Goal: Transaction & Acquisition: Download file/media

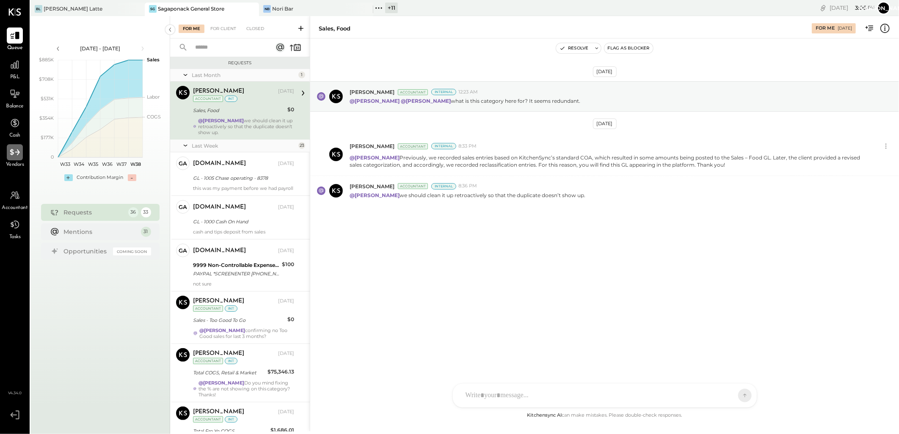
click at [13, 148] on icon at bounding box center [14, 152] width 11 height 11
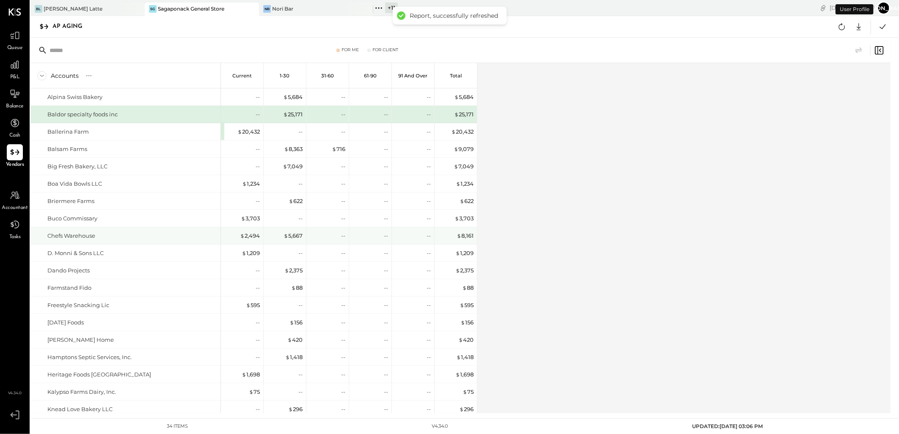
scroll to position [287, 0]
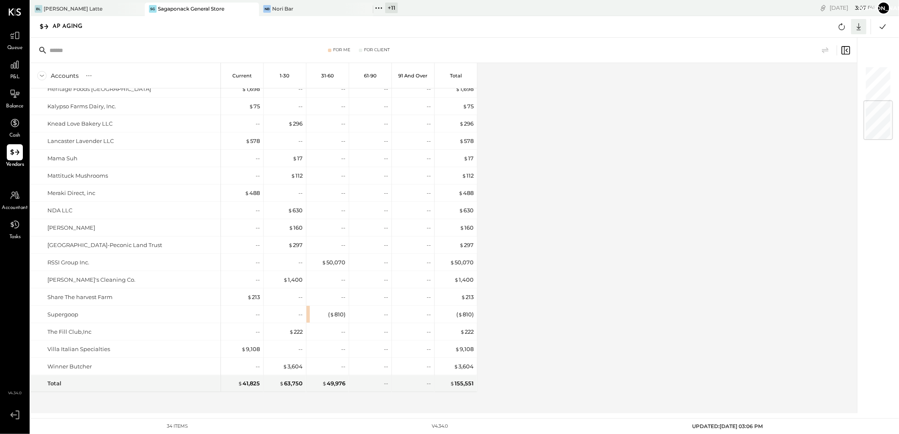
click at [858, 28] on icon at bounding box center [858, 26] width 11 height 11
click at [825, 42] on link "CSV" at bounding box center [833, 41] width 68 height 18
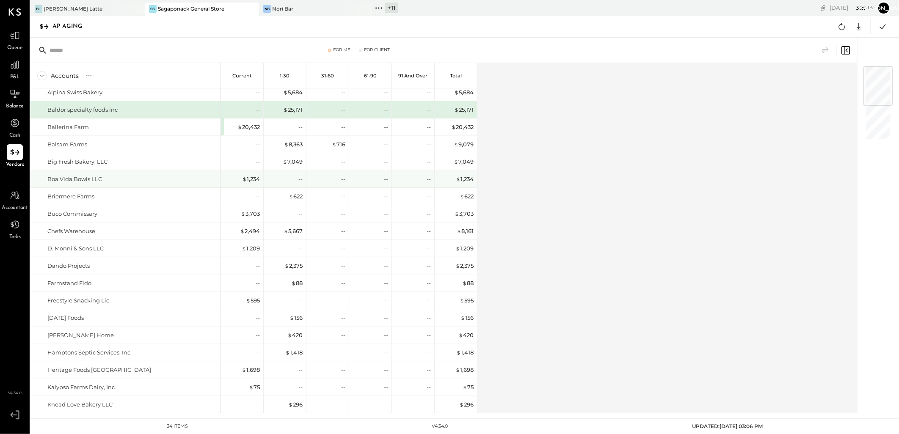
scroll to position [0, 0]
